Goal: Find specific page/section: Find specific page/section

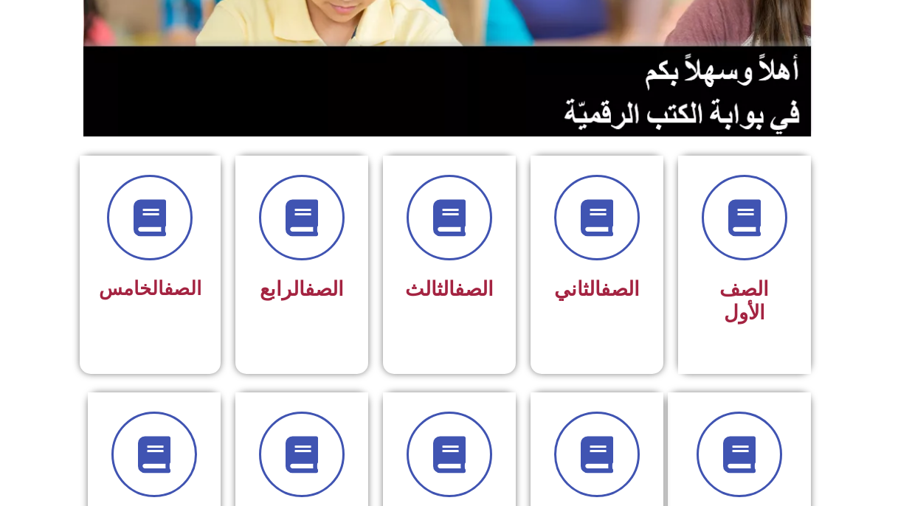
scroll to position [260, 0]
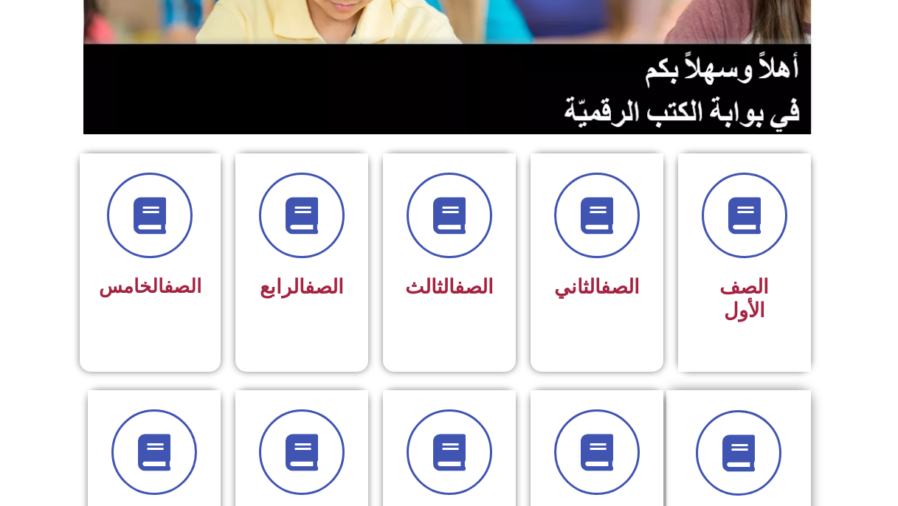
click at [696, 395] on div "الصف السادس" at bounding box center [738, 487] width 145 height 195
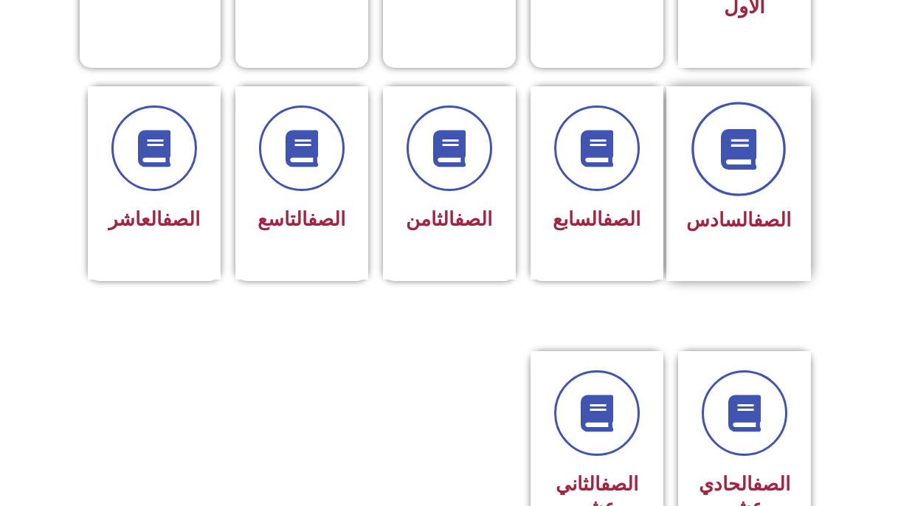
scroll to position [564, 0]
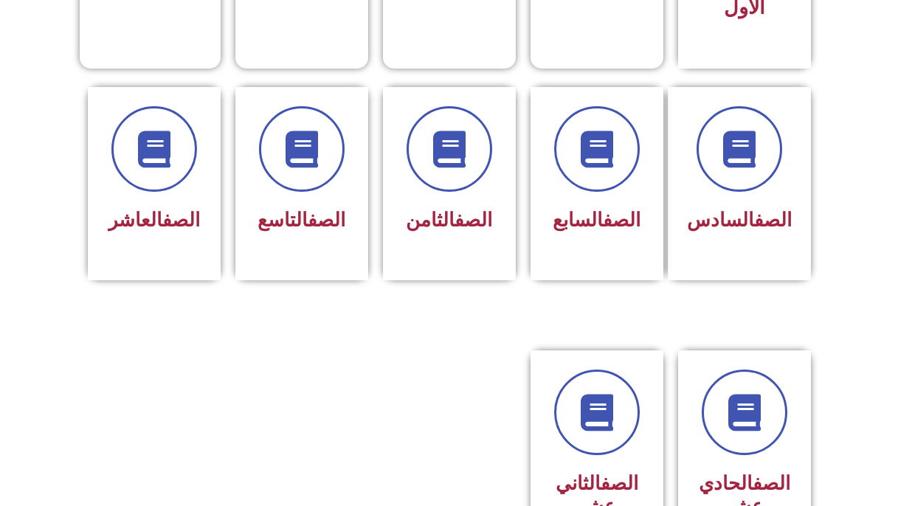
click at [767, 69] on section "الصف السادس الصف السابع الصف الثامن الصف التاسع الصف العاشر" at bounding box center [449, 200] width 898 height 263
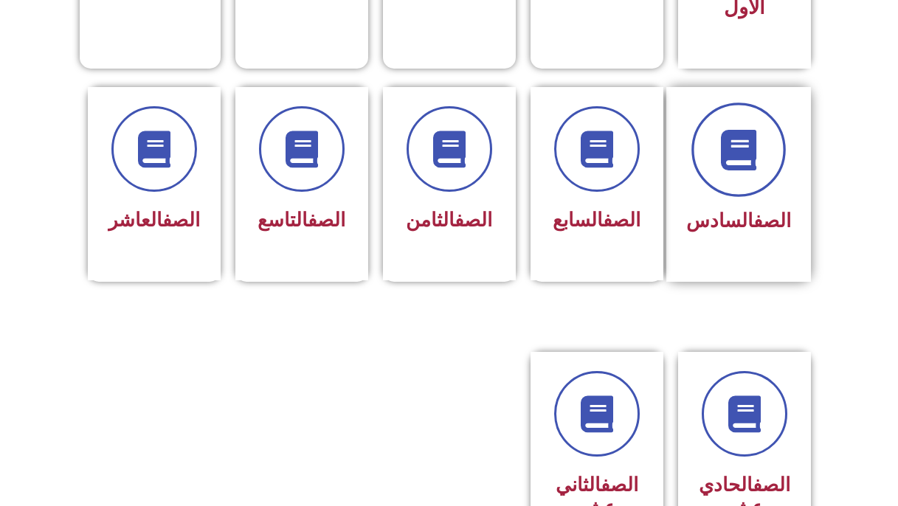
click at [758, 103] on span at bounding box center [738, 150] width 94 height 94
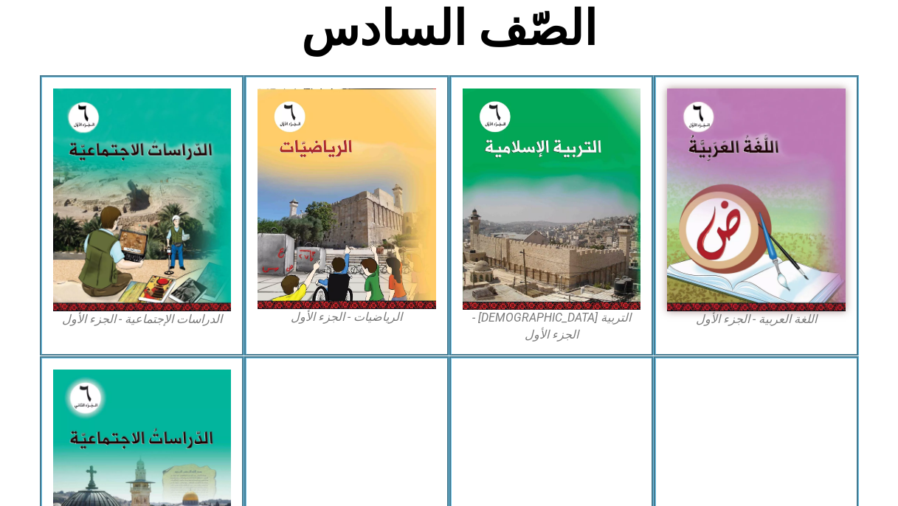
scroll to position [380, 0]
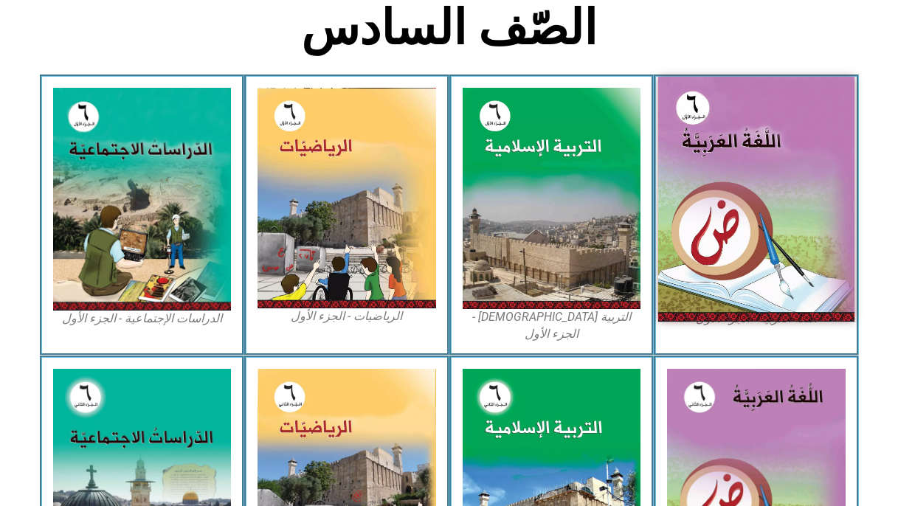
click at [774, 260] on img at bounding box center [756, 199] width 196 height 245
click at [695, 285] on img at bounding box center [756, 199] width 196 height 245
click at [688, 277] on img at bounding box center [756, 199] width 196 height 245
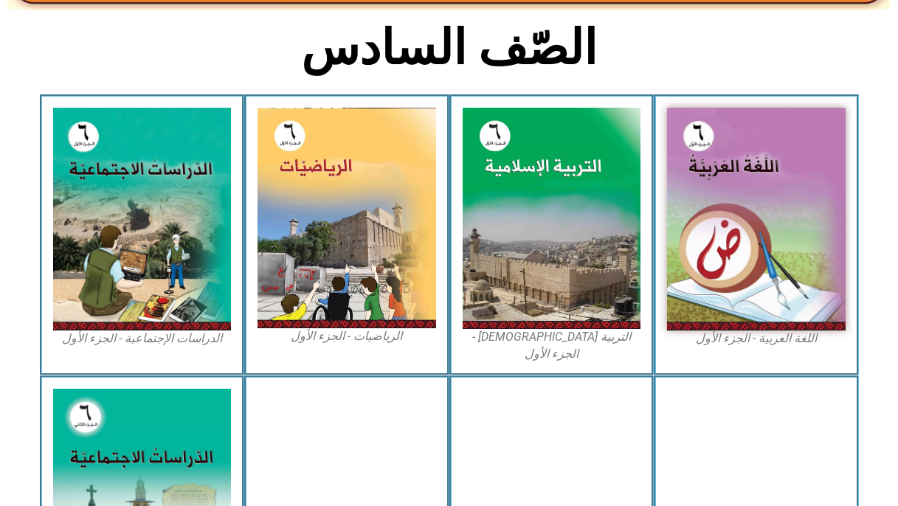
scroll to position [380, 0]
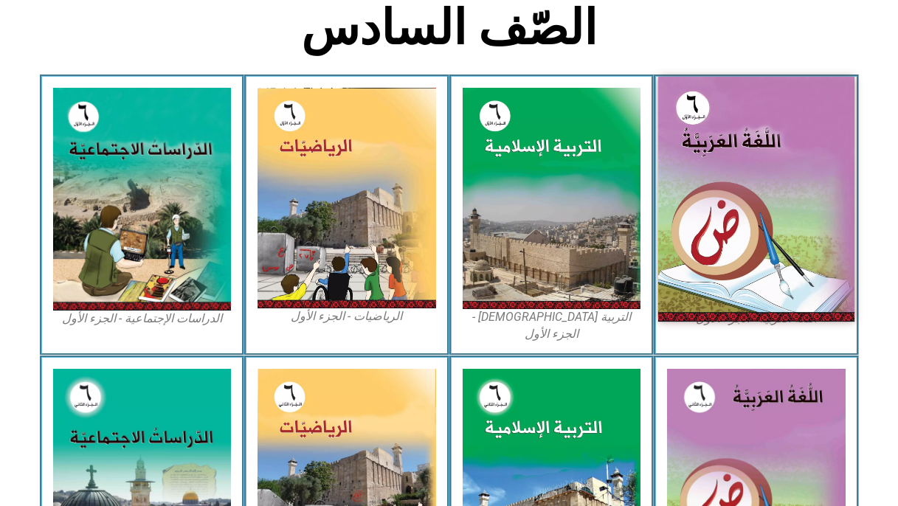
click at [687, 229] on img at bounding box center [756, 199] width 196 height 245
click at [727, 223] on img at bounding box center [756, 199] width 196 height 245
drag, startPoint x: 727, startPoint y: 223, endPoint x: 808, endPoint y: 205, distance: 82.5
click at [808, 205] on img at bounding box center [756, 199] width 196 height 245
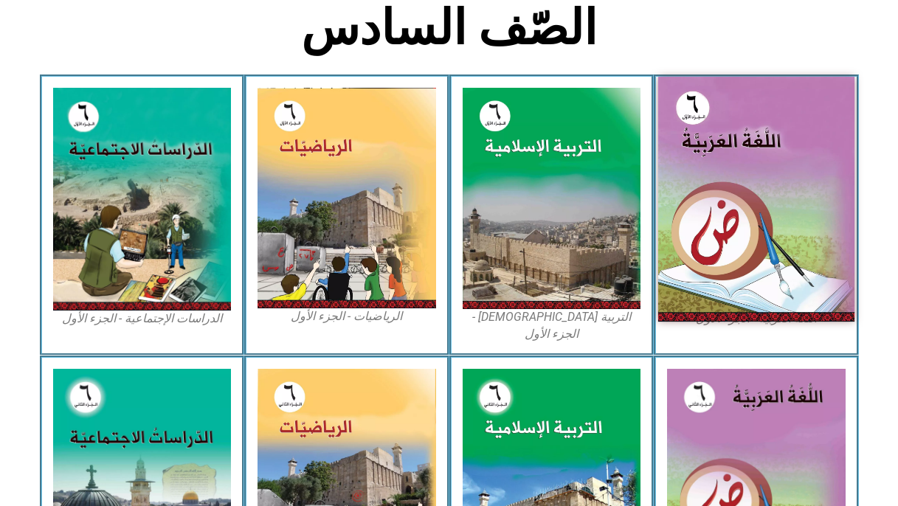
click at [726, 239] on img at bounding box center [756, 199] width 196 height 245
